Goal: Information Seeking & Learning: Learn about a topic

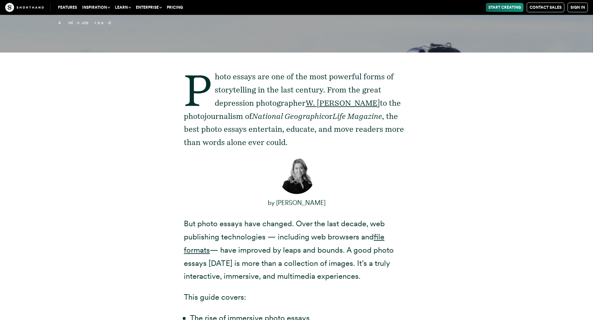
scroll to position [354, 0]
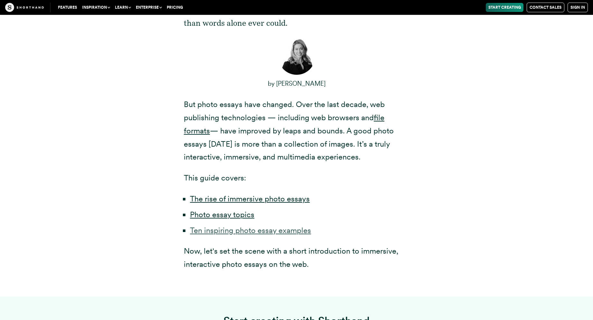
click at [267, 229] on link "Ten inspiring photo essay examples" at bounding box center [250, 229] width 121 height 9
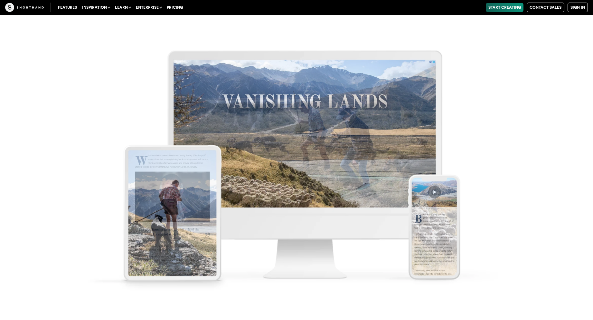
scroll to position [3771, 0]
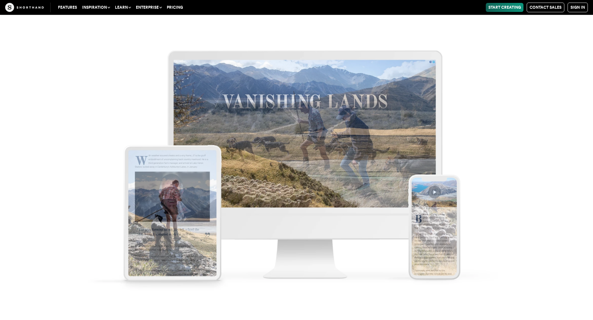
click at [443, 260] on img at bounding box center [296, 160] width 593 height 320
click at [436, 196] on img at bounding box center [296, 160] width 593 height 320
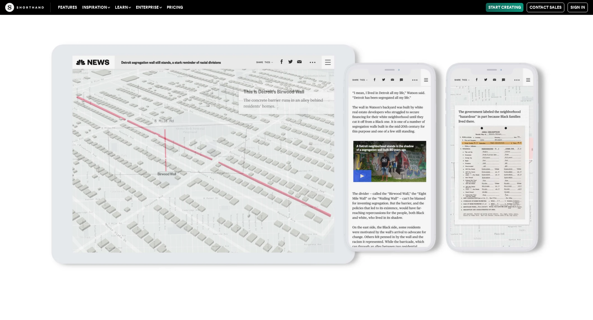
scroll to position [8663, 0]
